Goal: Information Seeking & Learning: Learn about a topic

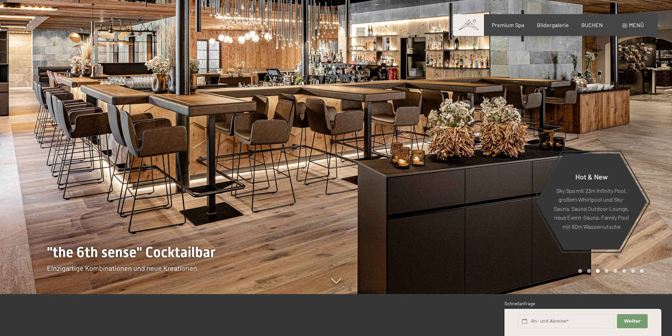
scroll to position [71, 0]
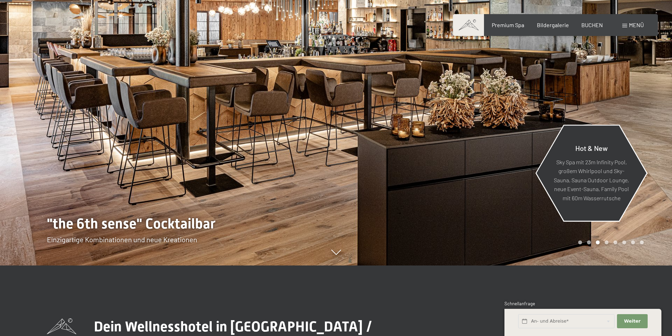
drag, startPoint x: 326, startPoint y: 153, endPoint x: 577, endPoint y: 197, distance: 255.1
click at [561, 265] on div "Hot & New Sky Spa mit 23m Infinity Pool, großem Whirlpool und Sky-Sauna, Sauna …" at bounding box center [336, 265] width 578 height 0
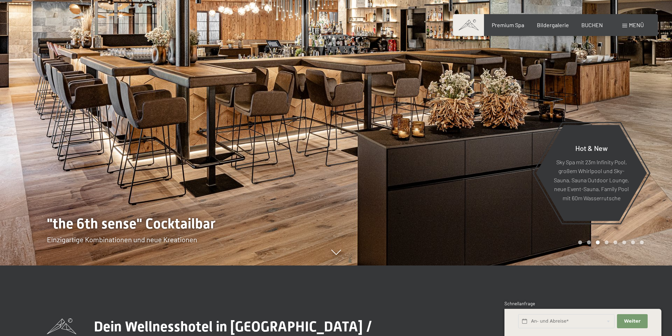
click at [337, 256] on icon at bounding box center [336, 253] width 10 height 5
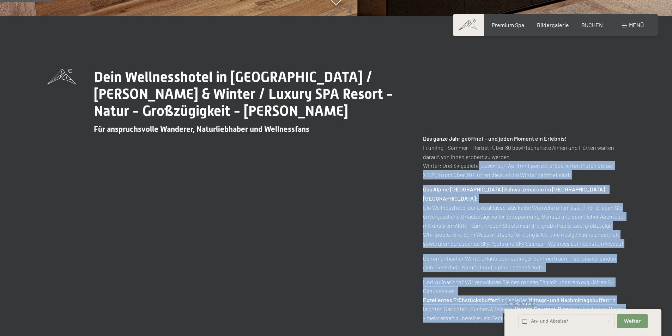
drag, startPoint x: 476, startPoint y: 149, endPoint x: 508, endPoint y: 348, distance: 200.7
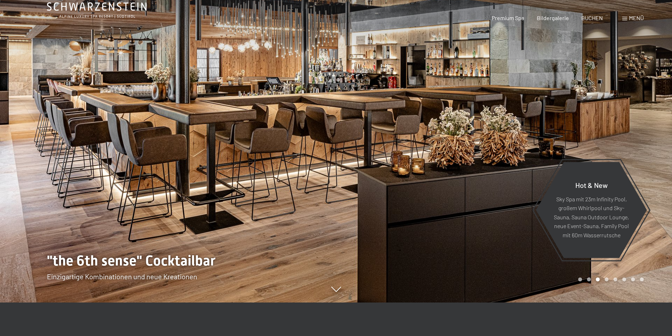
scroll to position [0, 0]
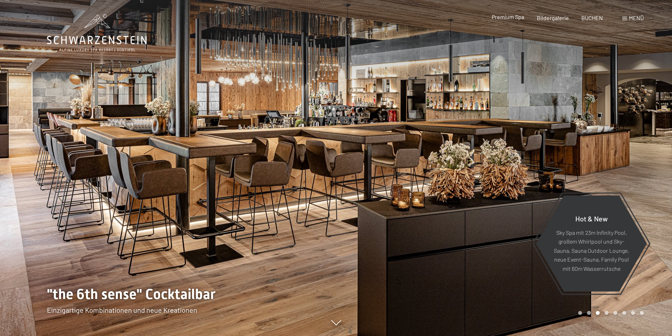
click at [511, 17] on span "Premium Spa" at bounding box center [507, 16] width 32 height 7
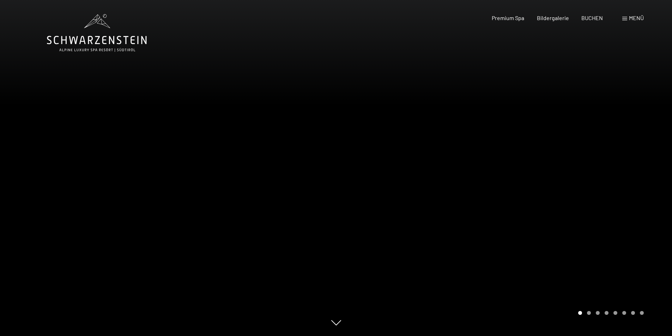
click at [645, 170] on div at bounding box center [504, 168] width 336 height 336
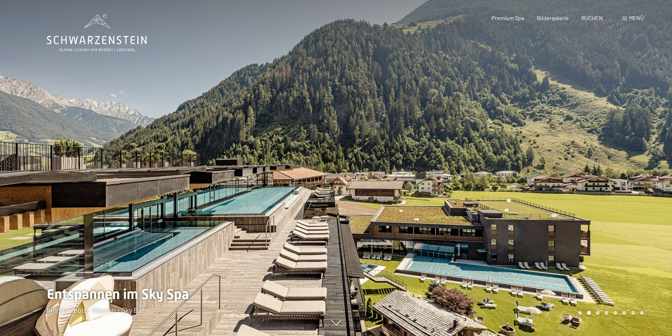
click at [554, 175] on div at bounding box center [504, 168] width 336 height 336
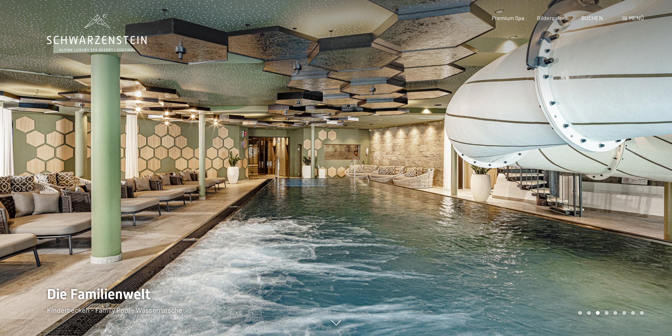
click at [554, 175] on div at bounding box center [504, 168] width 336 height 336
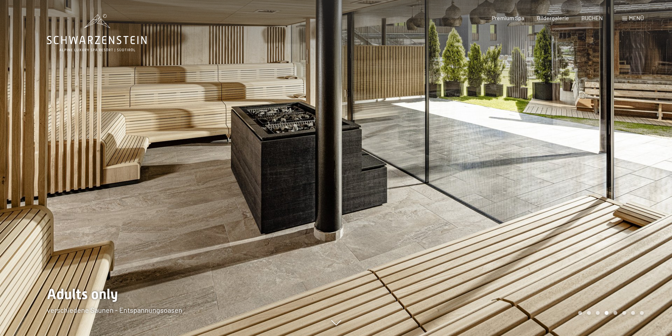
click at [554, 175] on div at bounding box center [504, 168] width 336 height 336
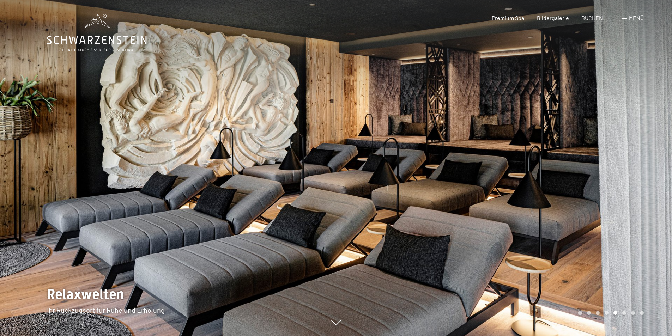
click at [554, 175] on div at bounding box center [504, 168] width 336 height 336
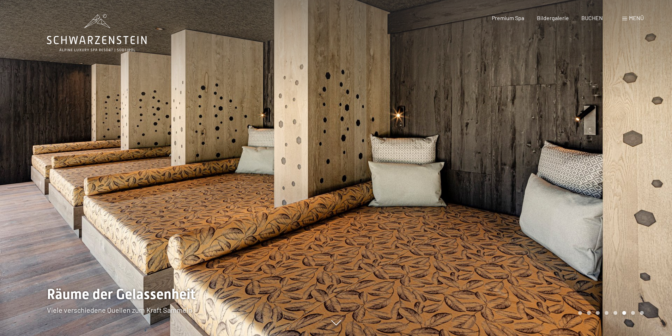
click at [554, 175] on div at bounding box center [504, 168] width 336 height 336
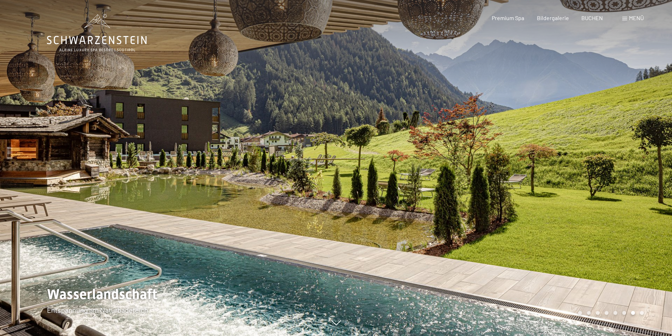
click at [588, 147] on div at bounding box center [504, 168] width 336 height 336
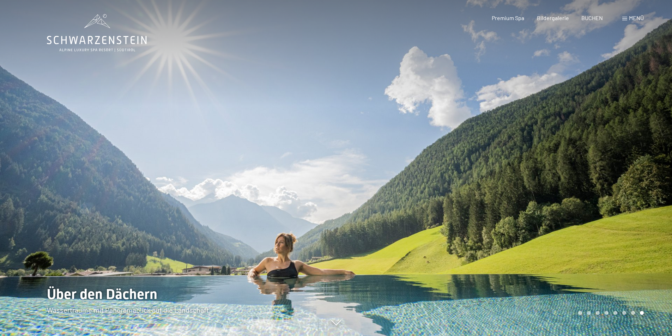
click at [615, 177] on div at bounding box center [504, 168] width 336 height 336
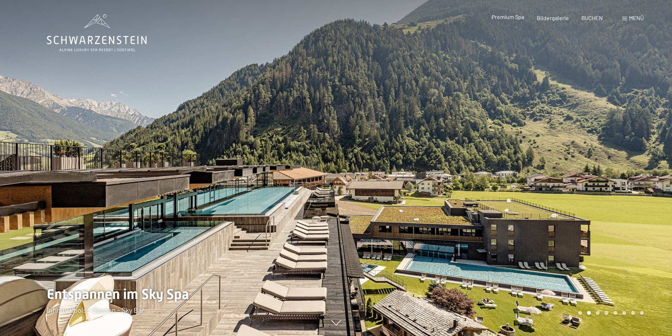
click at [508, 22] on div "Premium Spa Bildergalerie BUCHEN" at bounding box center [541, 18] width 148 height 8
click at [642, 18] on span "Menü" at bounding box center [636, 17] width 15 height 7
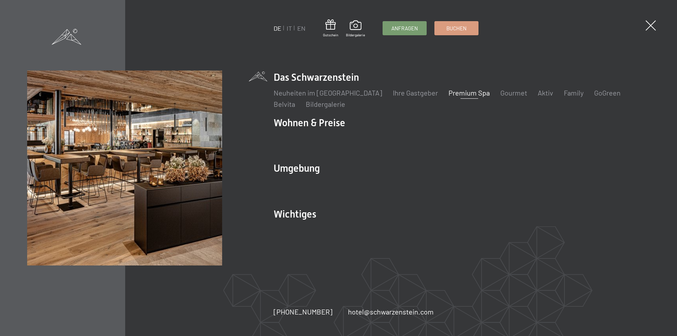
click at [660, 23] on div "DE IT EN Gutschein Bildergalerie Anfragen Buchen DE IT EN Das Schwarzenstein Ne…" at bounding box center [338, 168] width 677 height 336
click at [652, 27] on span at bounding box center [650, 25] width 14 height 14
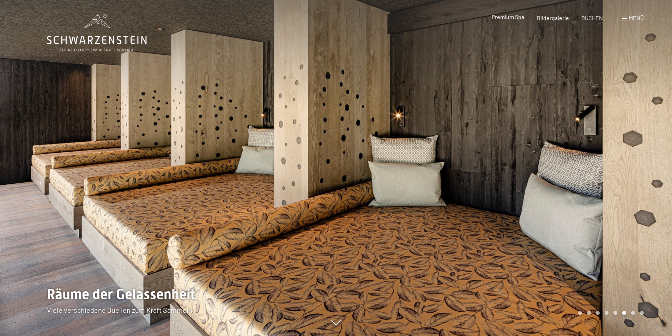
click at [505, 19] on span "Premium Spa" at bounding box center [507, 16] width 32 height 7
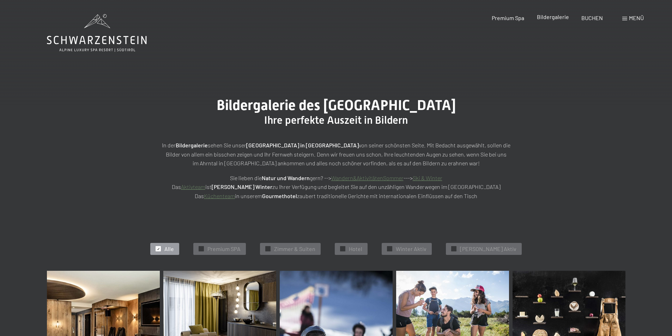
click at [558, 17] on span "Bildergalerie" at bounding box center [553, 16] width 32 height 7
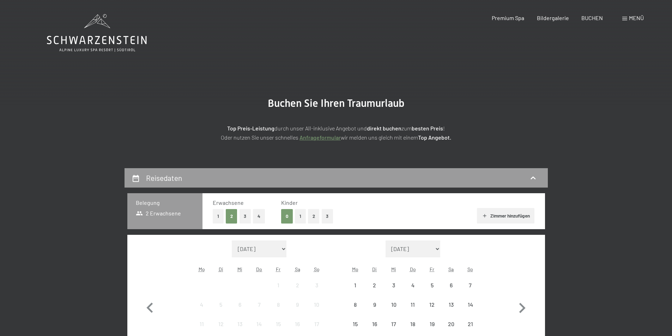
click at [626, 18] on span at bounding box center [624, 19] width 5 height 4
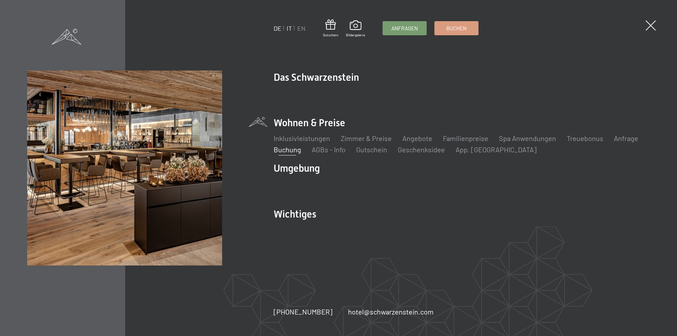
click at [287, 26] on link "IT" at bounding box center [289, 28] width 5 height 8
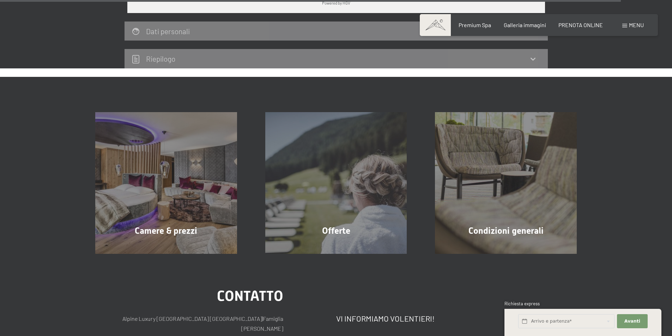
scroll to position [2252, 0]
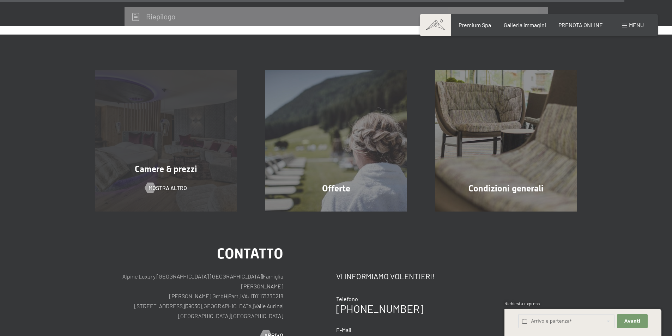
click at [154, 123] on div "Camere & prezzi mostra altro" at bounding box center [166, 141] width 170 height 142
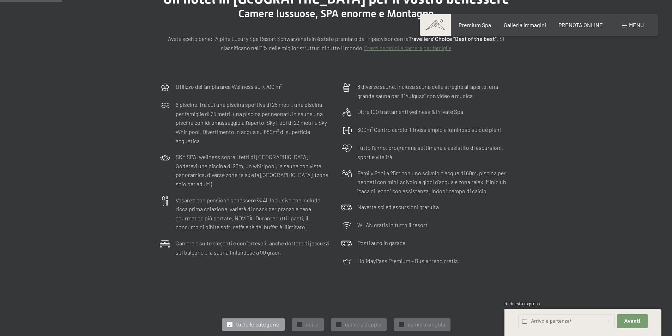
scroll to position [106, 0]
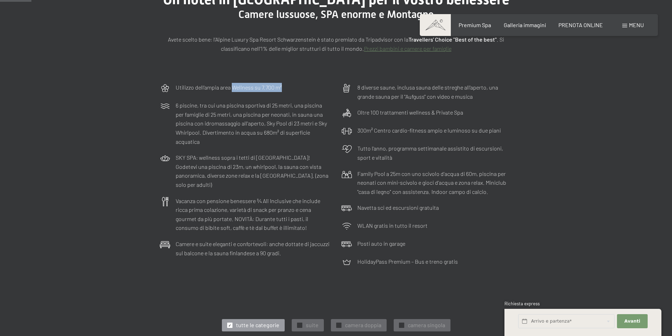
drag, startPoint x: 233, startPoint y: 86, endPoint x: 284, endPoint y: 87, distance: 51.2
click at [284, 87] on div "Utilizzo dell‘ampia area Wellness su 7.700 m²" at bounding box center [245, 88] width 178 height 18
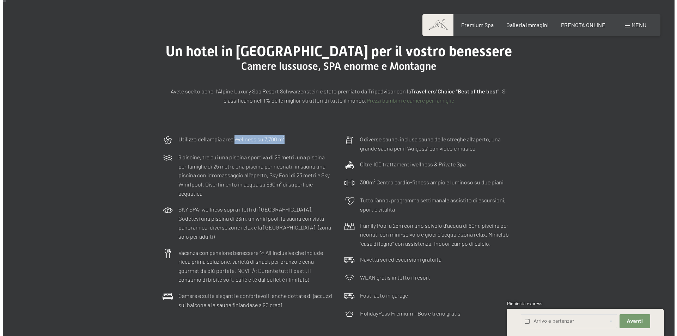
scroll to position [0, 0]
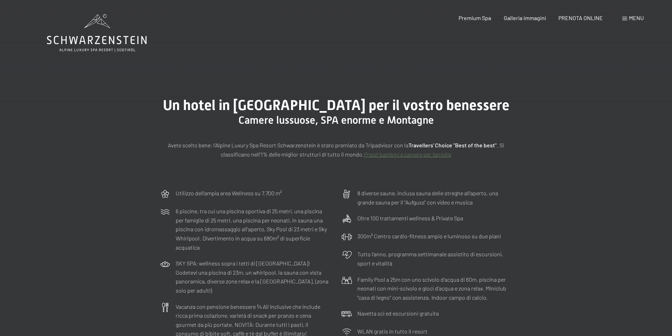
click at [635, 17] on span "Menu" at bounding box center [636, 17] width 15 height 7
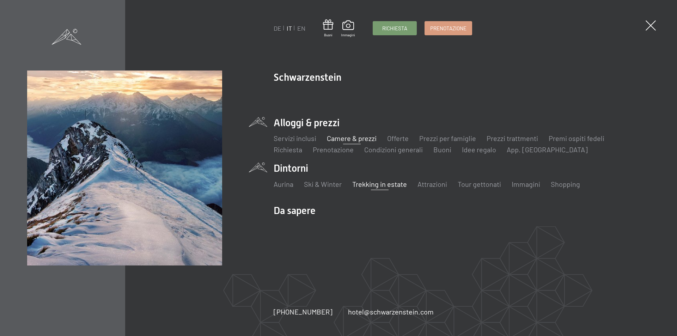
click at [392, 185] on link "Trekking in estate" at bounding box center [379, 184] width 55 height 8
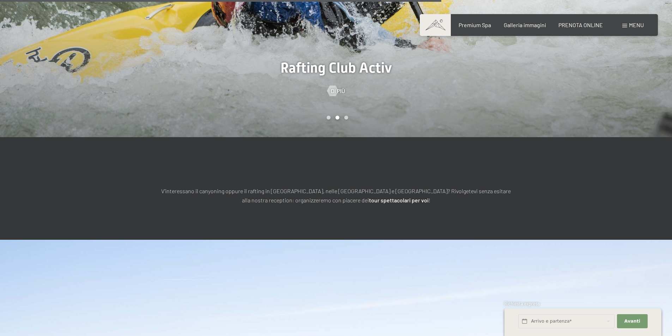
scroll to position [2572, 0]
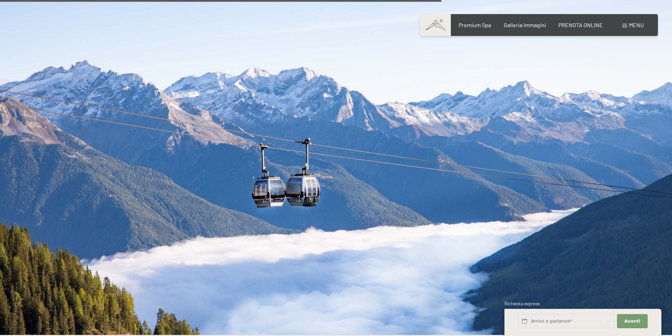
click at [639, 26] on span "Menu" at bounding box center [636, 25] width 15 height 7
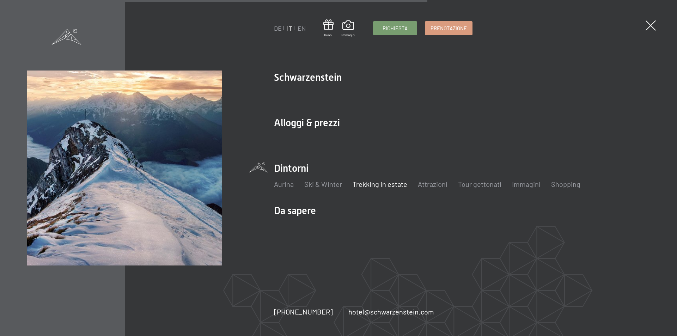
scroll to position [2296, 0]
click at [439, 183] on link "Attrazioni" at bounding box center [432, 184] width 30 height 8
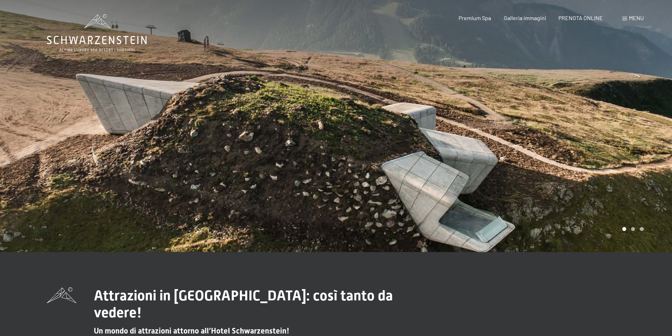
drag, startPoint x: 508, startPoint y: 162, endPoint x: 348, endPoint y: 169, distance: 160.2
click at [348, 169] on div at bounding box center [504, 126] width 336 height 252
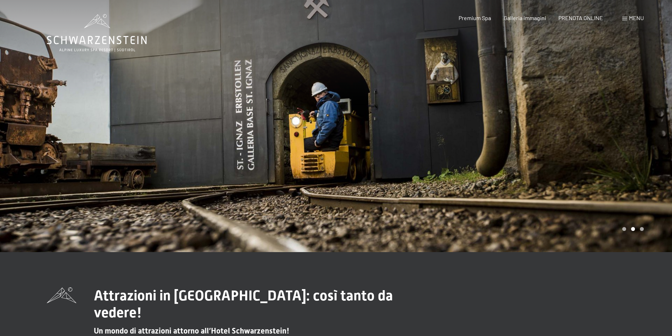
click at [618, 205] on div at bounding box center [504, 126] width 336 height 252
